Goal: Task Accomplishment & Management: Complete application form

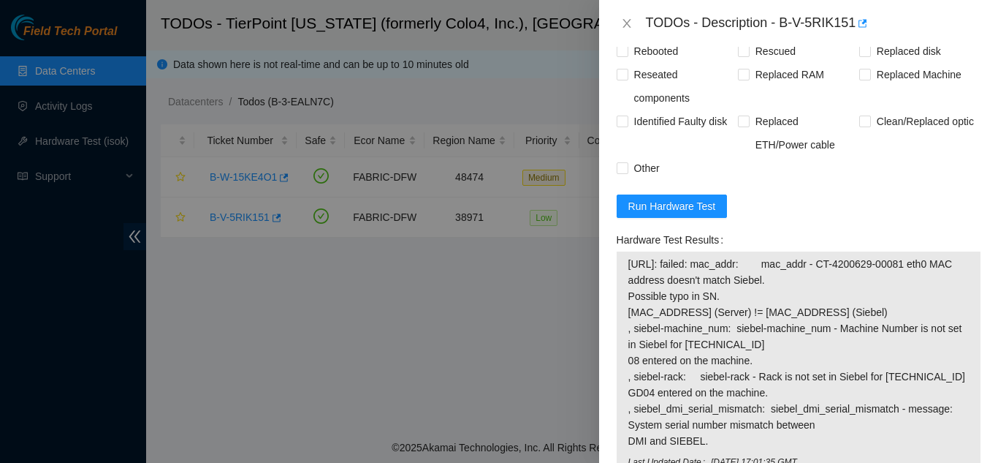
scroll to position [1286, 0]
click at [674, 213] on span "Run Hardware Test" at bounding box center [673, 205] width 88 height 16
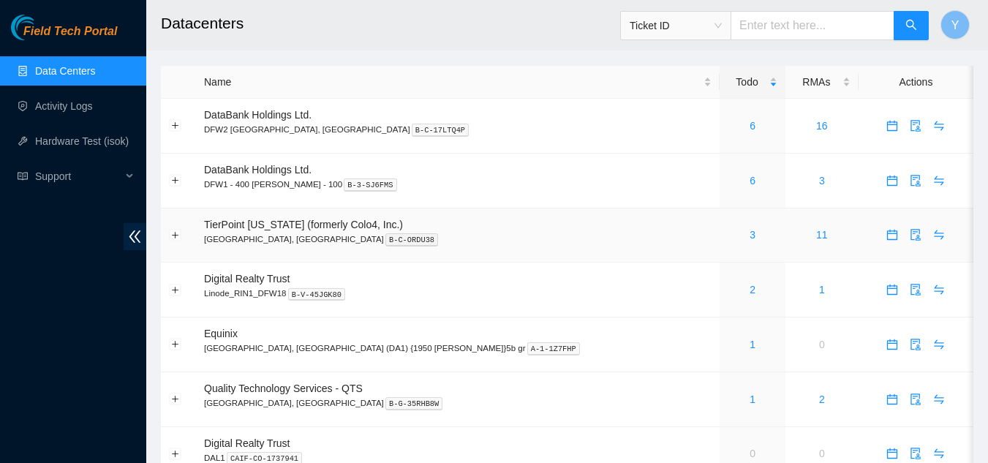
click at [727, 235] on div "3" at bounding box center [752, 235] width 50 height 16
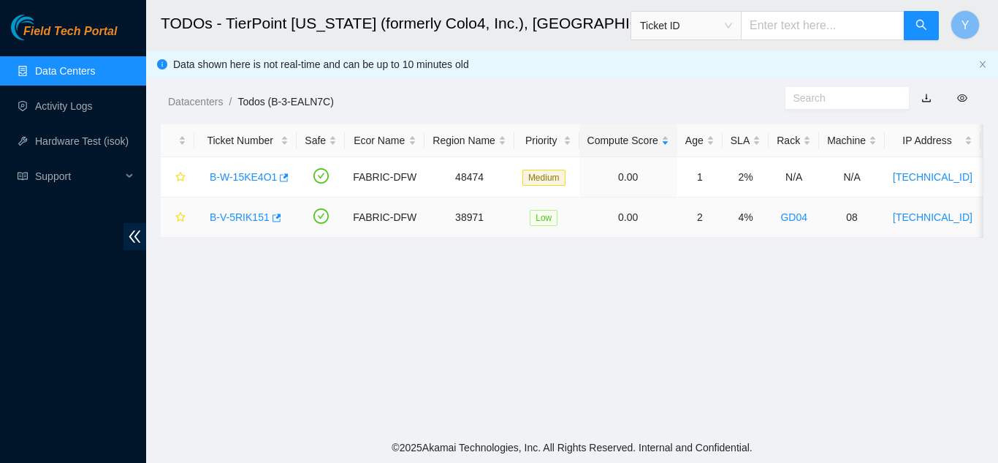
click at [241, 215] on link "B-V-5RIK151" at bounding box center [240, 217] width 60 height 12
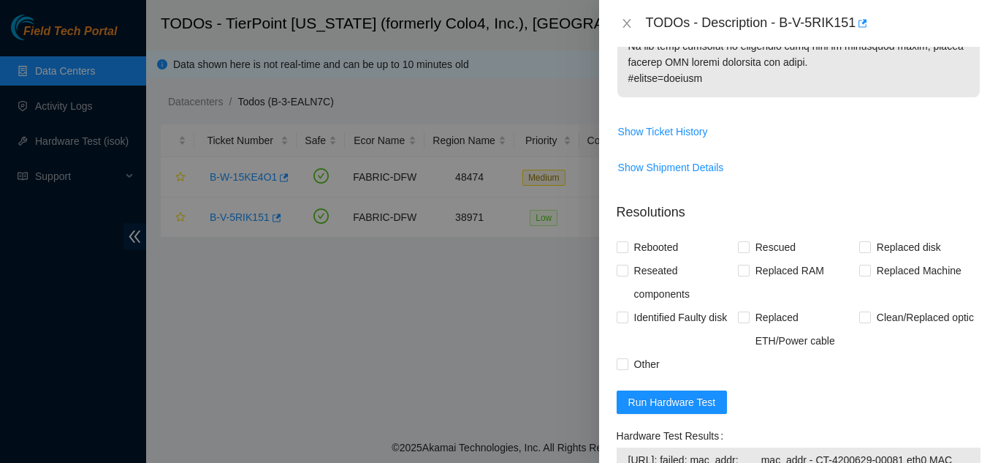
scroll to position [1091, 0]
click at [672, 409] on span "Run Hardware Test" at bounding box center [673, 401] width 88 height 16
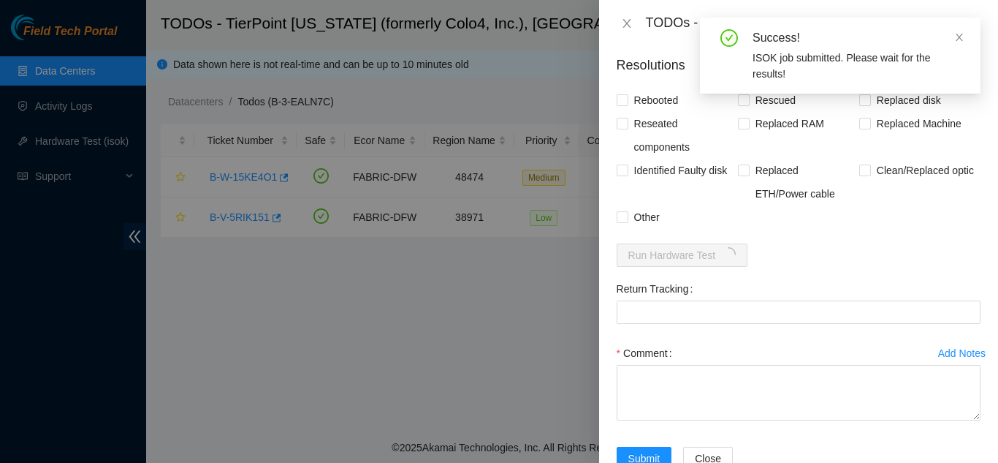
scroll to position [1238, 0]
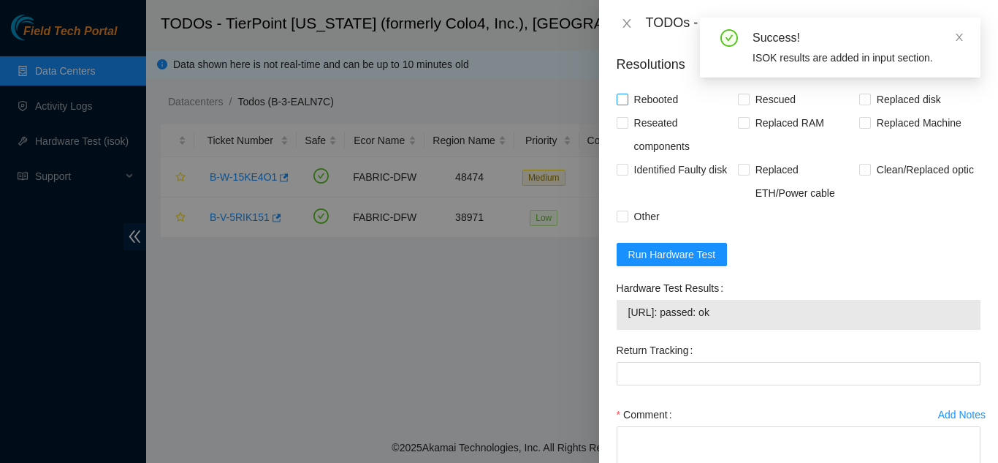
click at [618, 104] on input "Rebooted" at bounding box center [622, 99] width 10 height 10
checkbox input "true"
click at [740, 104] on input "Rescued" at bounding box center [743, 99] width 10 height 10
checkbox input "true"
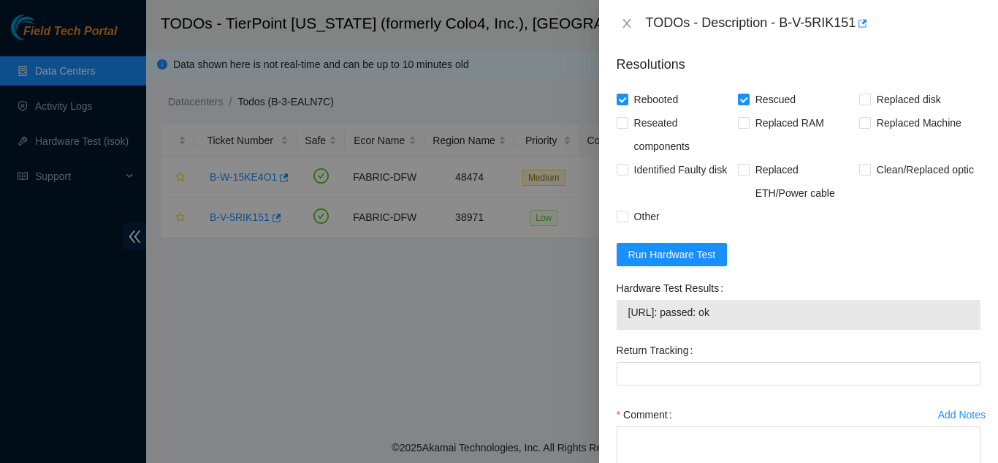
click at [851, 136] on div "Replaced RAM" at bounding box center [798, 134] width 121 height 47
click at [860, 127] on input "Replaced Machine" at bounding box center [865, 122] width 10 height 10
checkbox input "true"
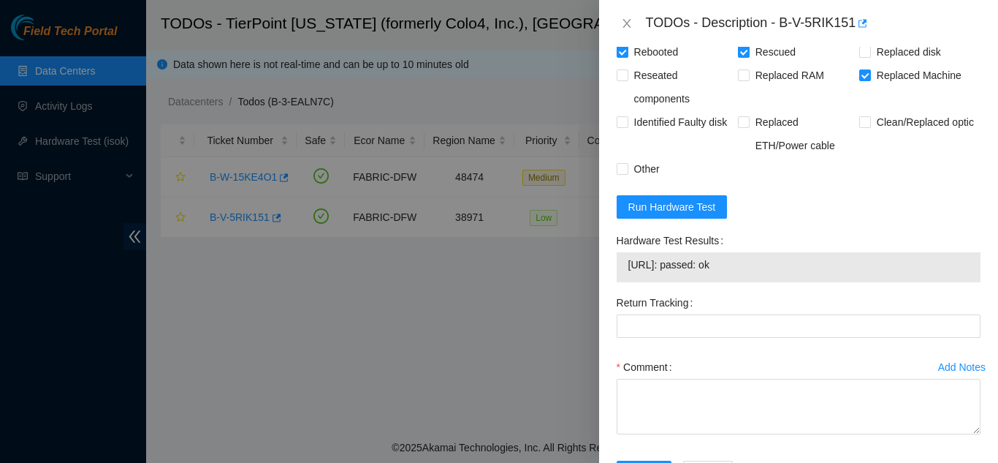
scroll to position [1357, 0]
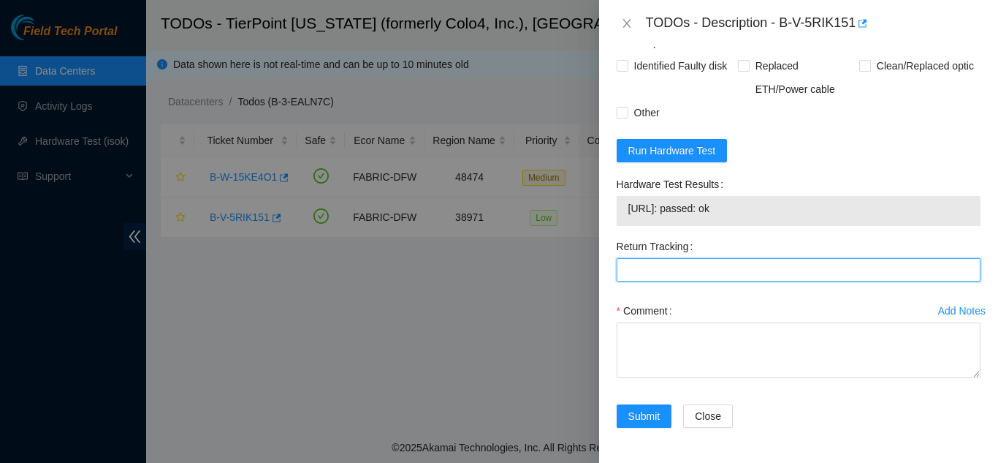
click at [665, 266] on Tracking "Return Tracking" at bounding box center [799, 269] width 364 height 23
type Tracking "417328425399"
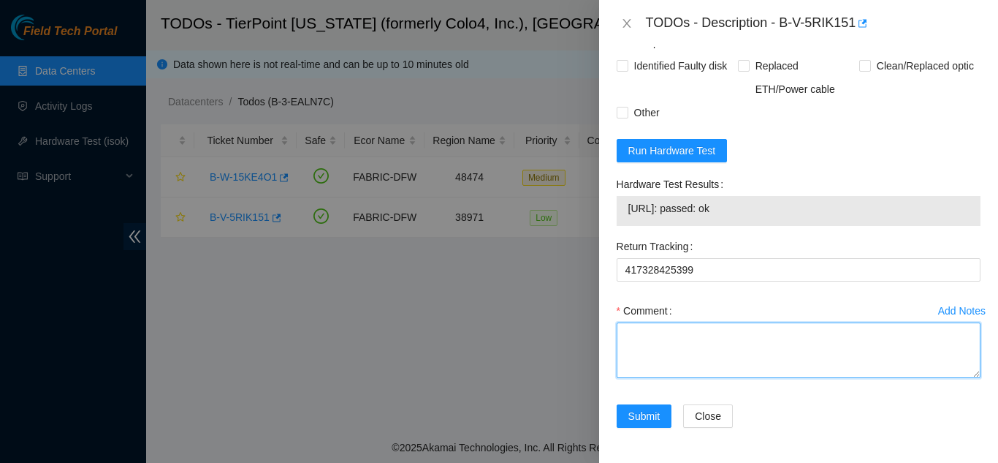
click at [700, 357] on textarea "Comment" at bounding box center [799, 350] width 364 height 56
paste textarea "Shut down machine properly, located faulty disk and replaced with new disk (S/N…"
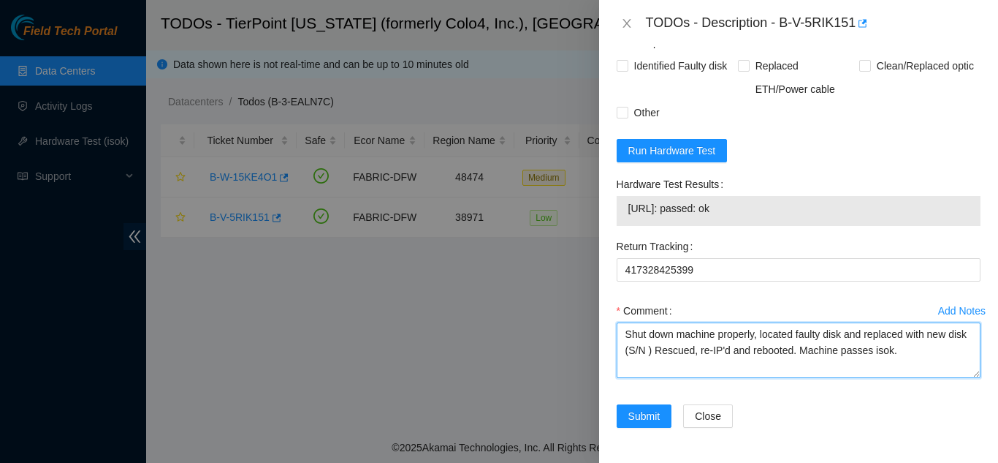
click at [670, 349] on textarea "Shut down machine properly, located faulty disk and replaced with new disk (S/N…" at bounding box center [799, 350] width 364 height 56
paste textarea "CT-4201113-00067"
click at [842, 332] on textarea "Shut down machine properly, located faulty disk and replaced with new disk (CT-…" at bounding box center [799, 350] width 364 height 56
click at [666, 349] on textarea "Shut down machine properly, located faulty machine and replaced with new disk (…" at bounding box center [799, 350] width 364 height 56
type textarea "Shut down machine properly, located faulty machine and replaced with new machin…"
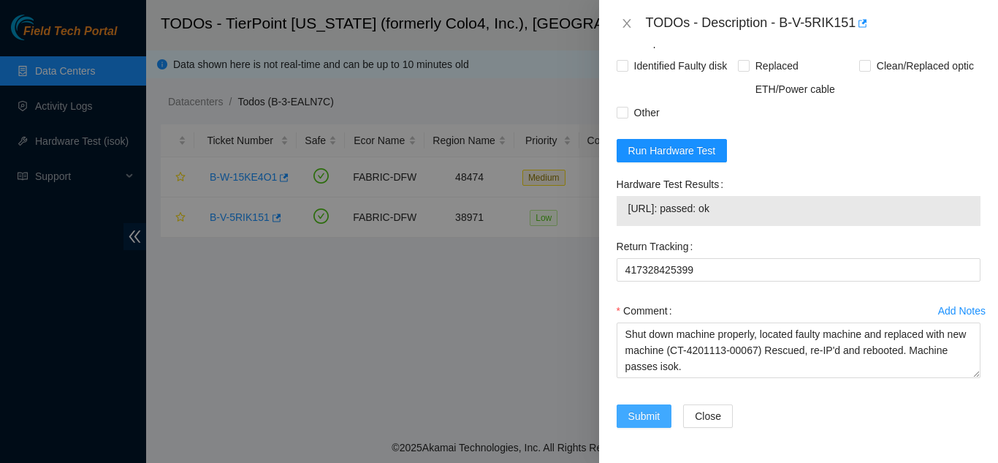
click at [641, 414] on span "Submit" at bounding box center [645, 416] width 32 height 16
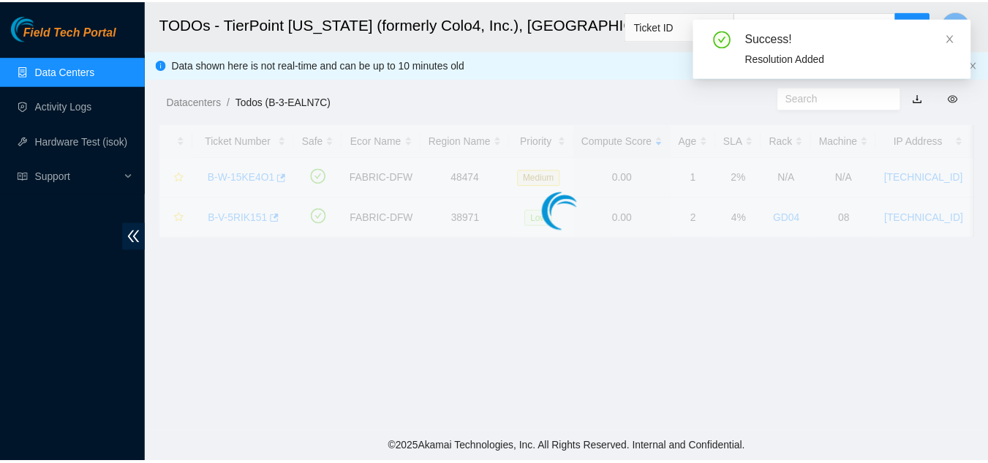
scroll to position [448, 0]
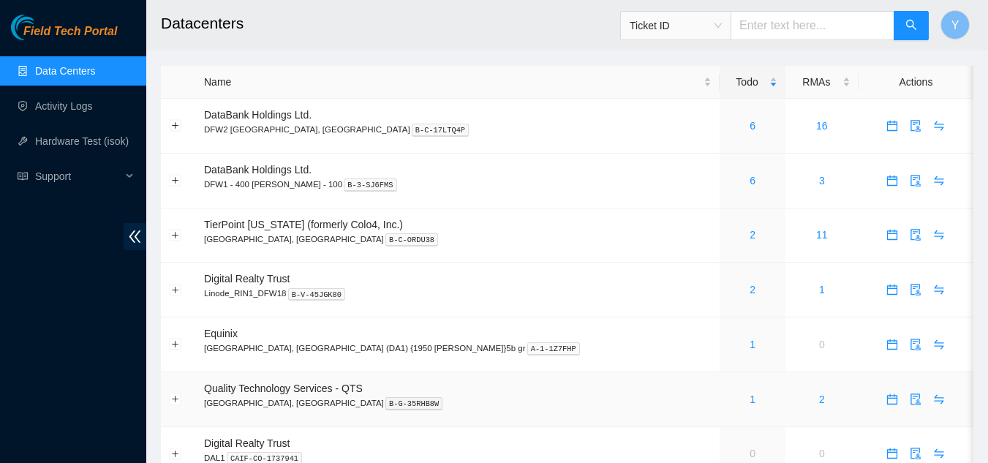
click at [719, 417] on td "1" at bounding box center [752, 399] width 66 height 55
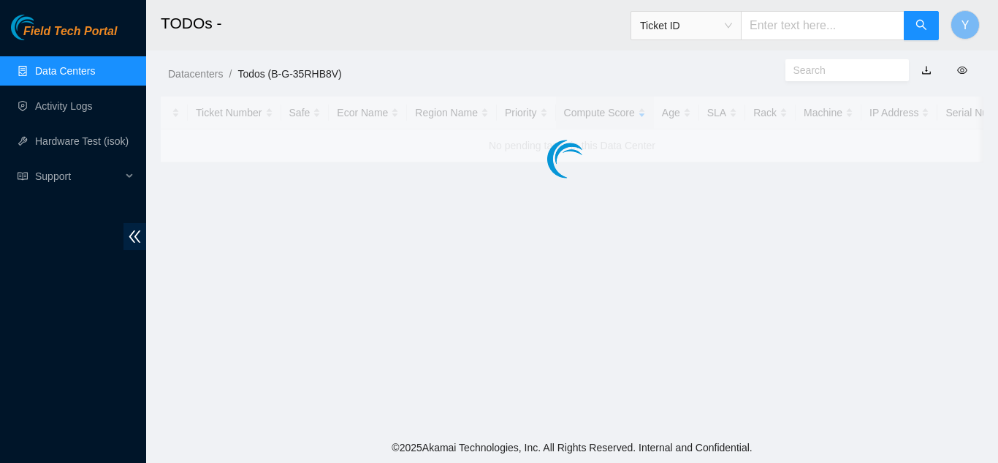
click at [91, 72] on link "Data Centers" at bounding box center [65, 71] width 60 height 12
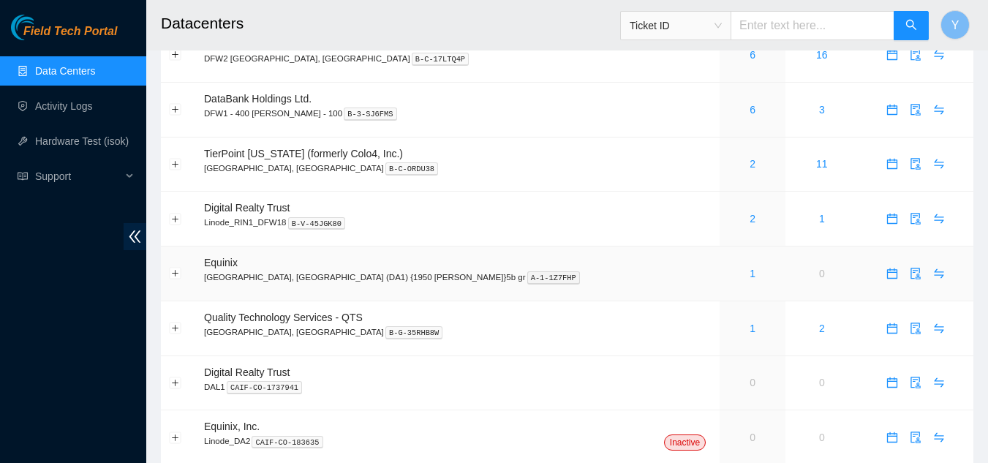
scroll to position [45, 0]
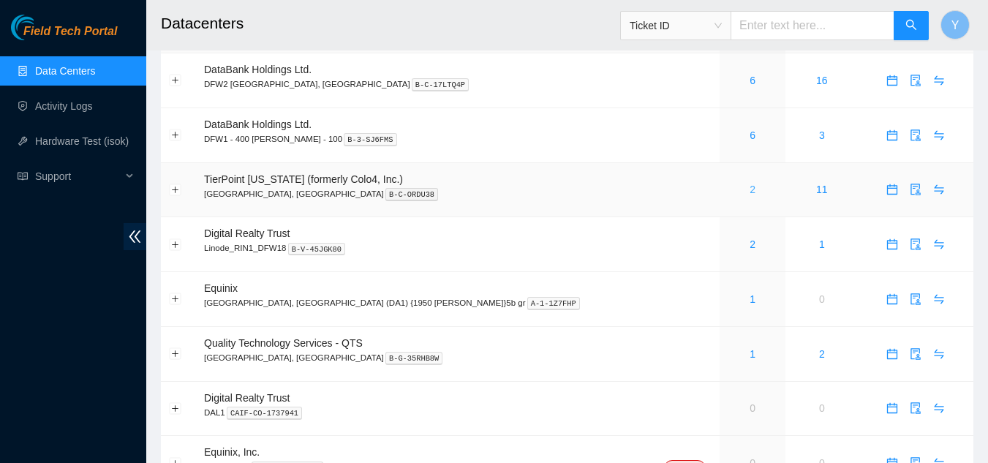
click at [749, 192] on link "2" at bounding box center [752, 189] width 6 height 12
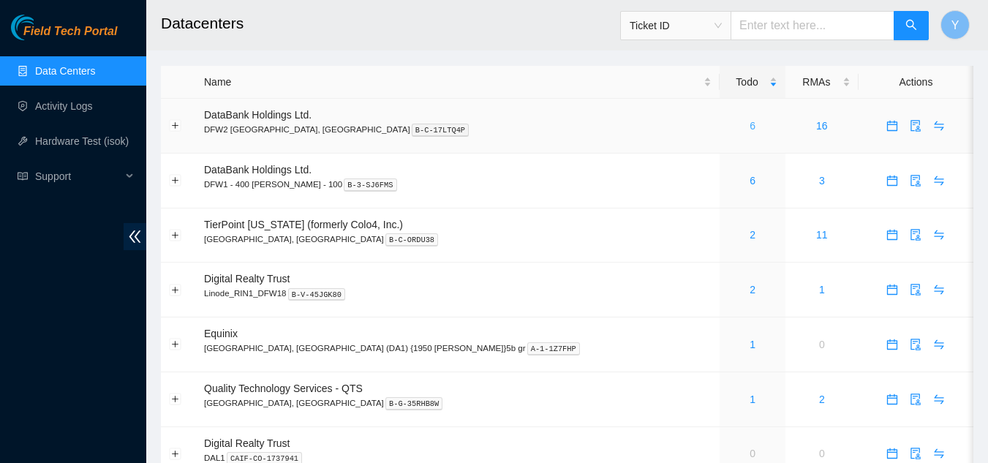
click at [749, 127] on link "6" at bounding box center [752, 126] width 6 height 12
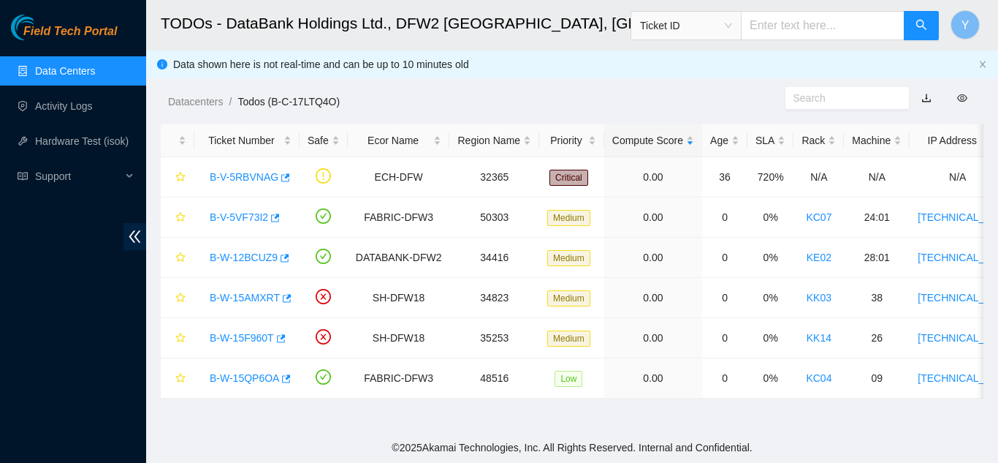
click at [85, 68] on link "Data Centers" at bounding box center [65, 71] width 60 height 12
